Goal: Information Seeking & Learning: Learn about a topic

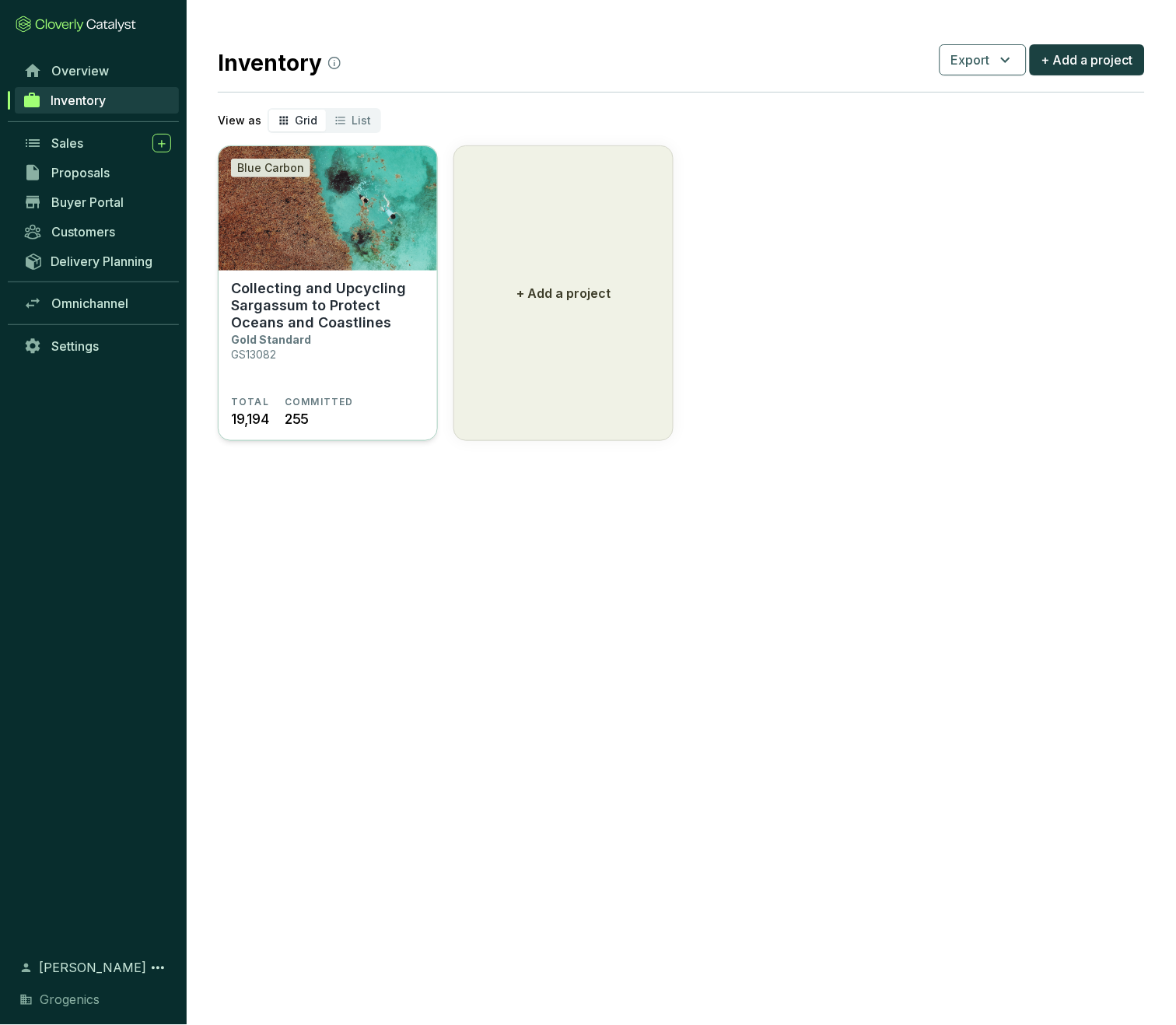
click at [319, 286] on p "Collecting and Upcycling Sargassum to Protect Oceans and Coastlines" at bounding box center [327, 306] width 194 height 51
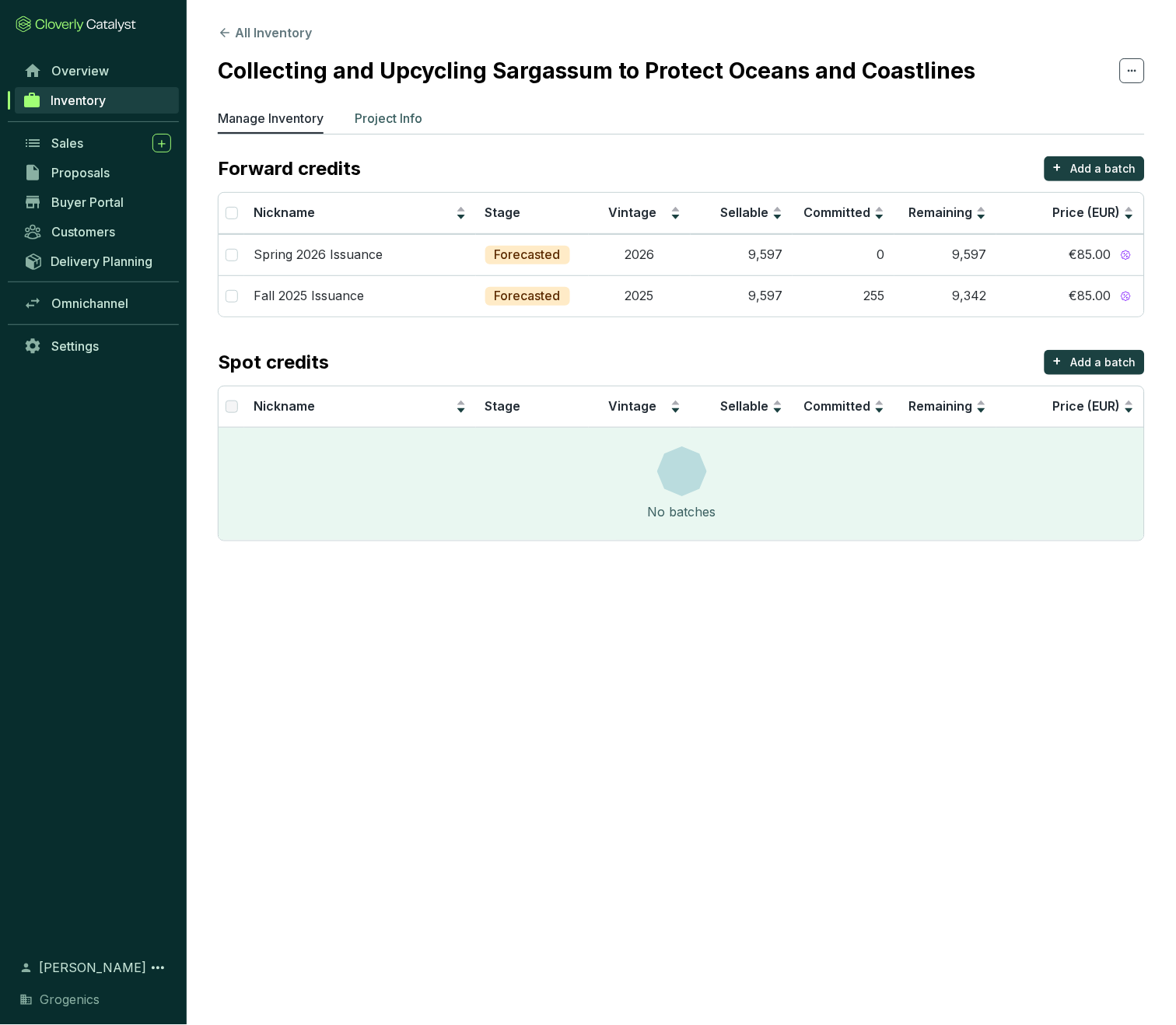
click at [397, 116] on p "Project Info" at bounding box center [388, 118] width 67 height 19
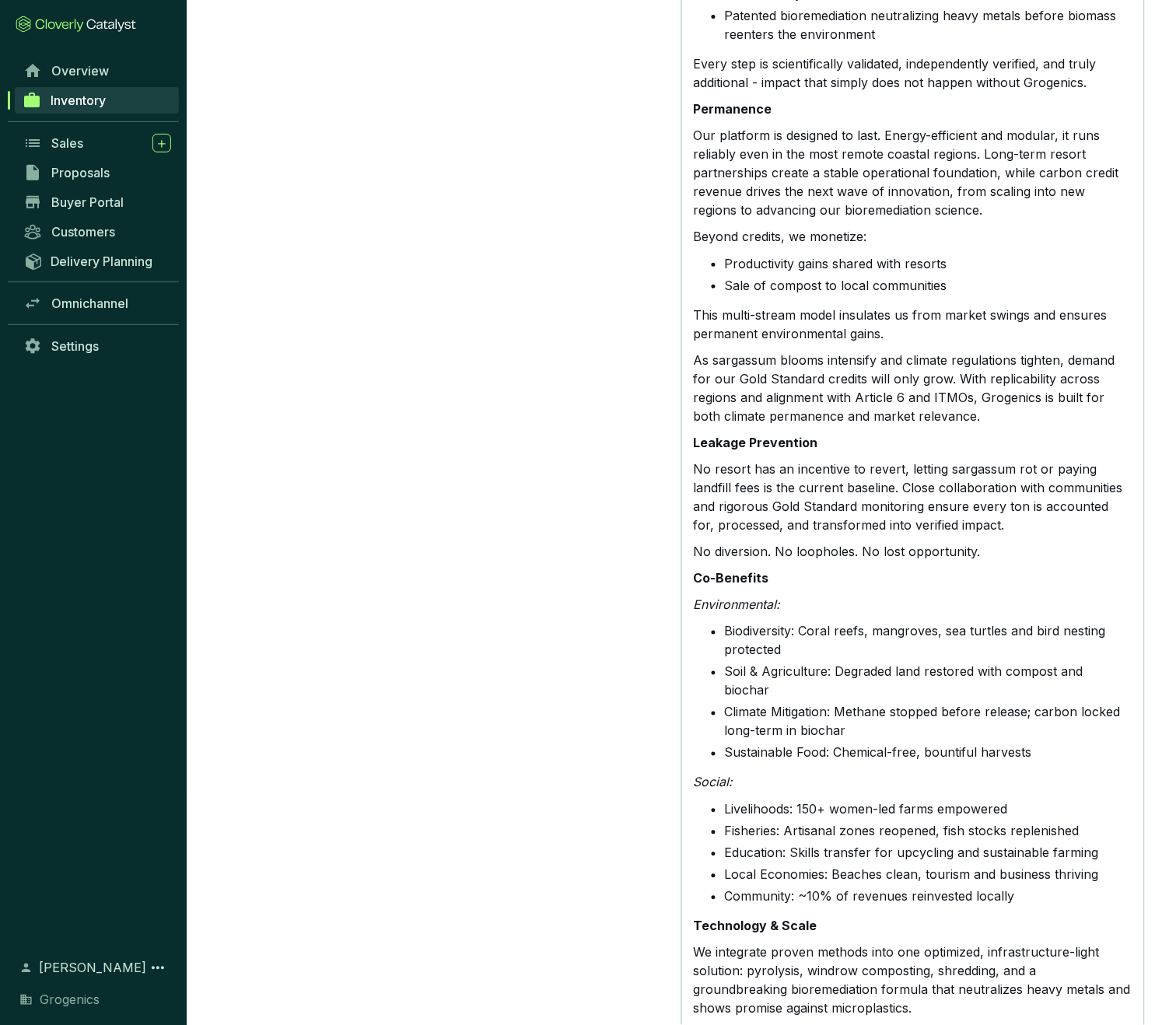
scroll to position [1744, 0]
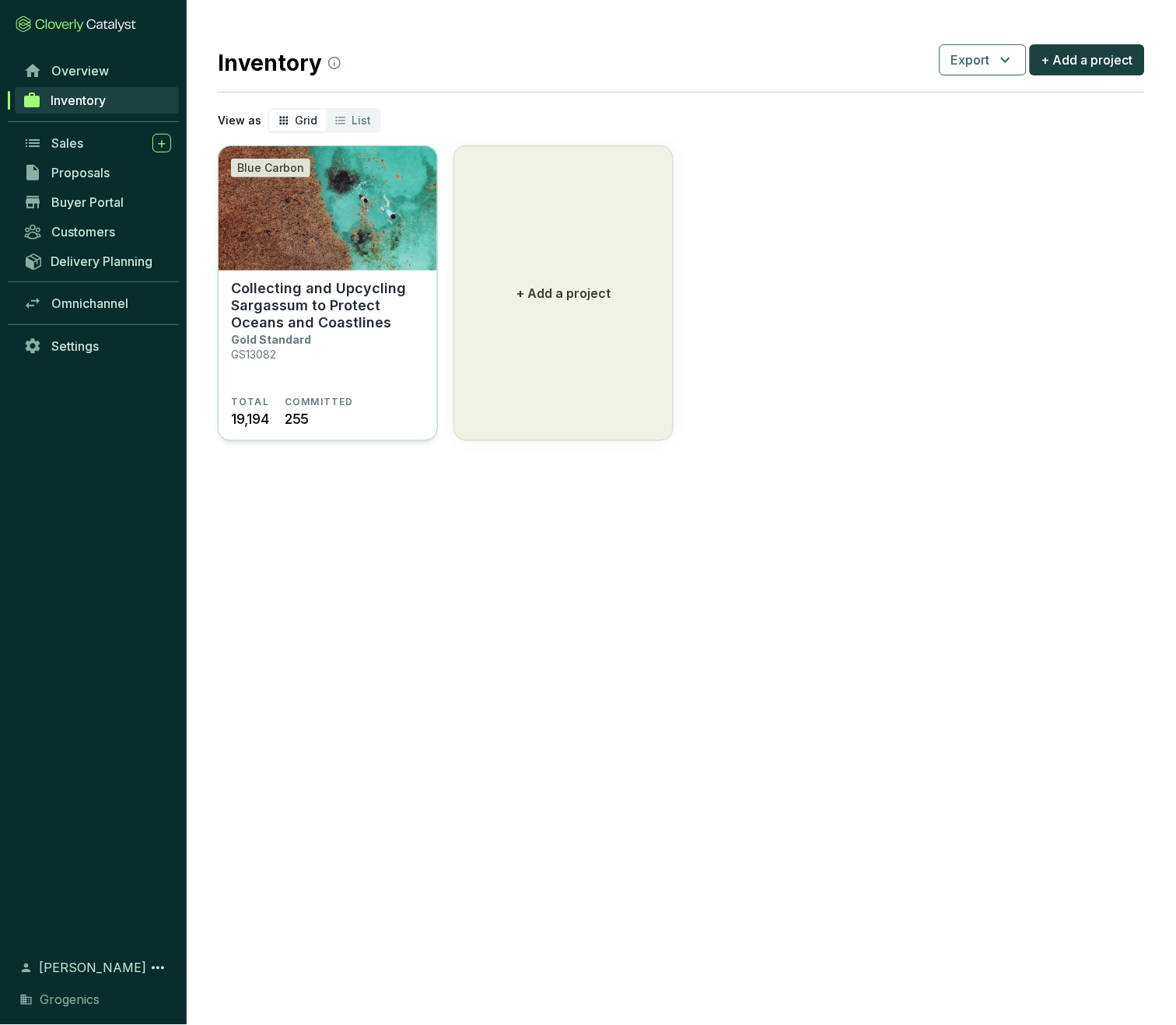
click at [362, 242] on img at bounding box center [327, 208] width 218 height 125
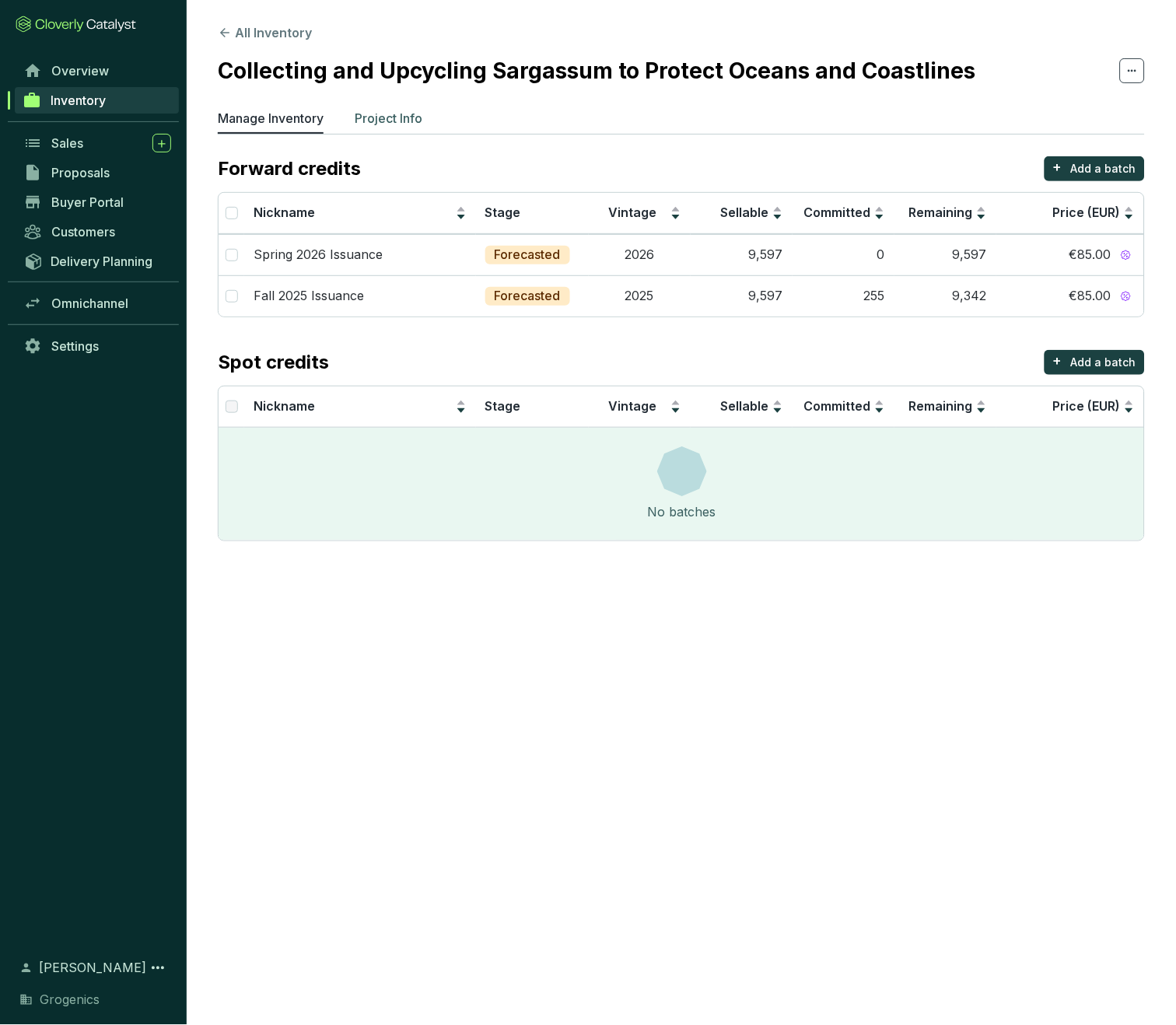
click at [406, 117] on p "Project Info" at bounding box center [388, 118] width 67 height 19
